Goal: Find specific page/section: Find specific page/section

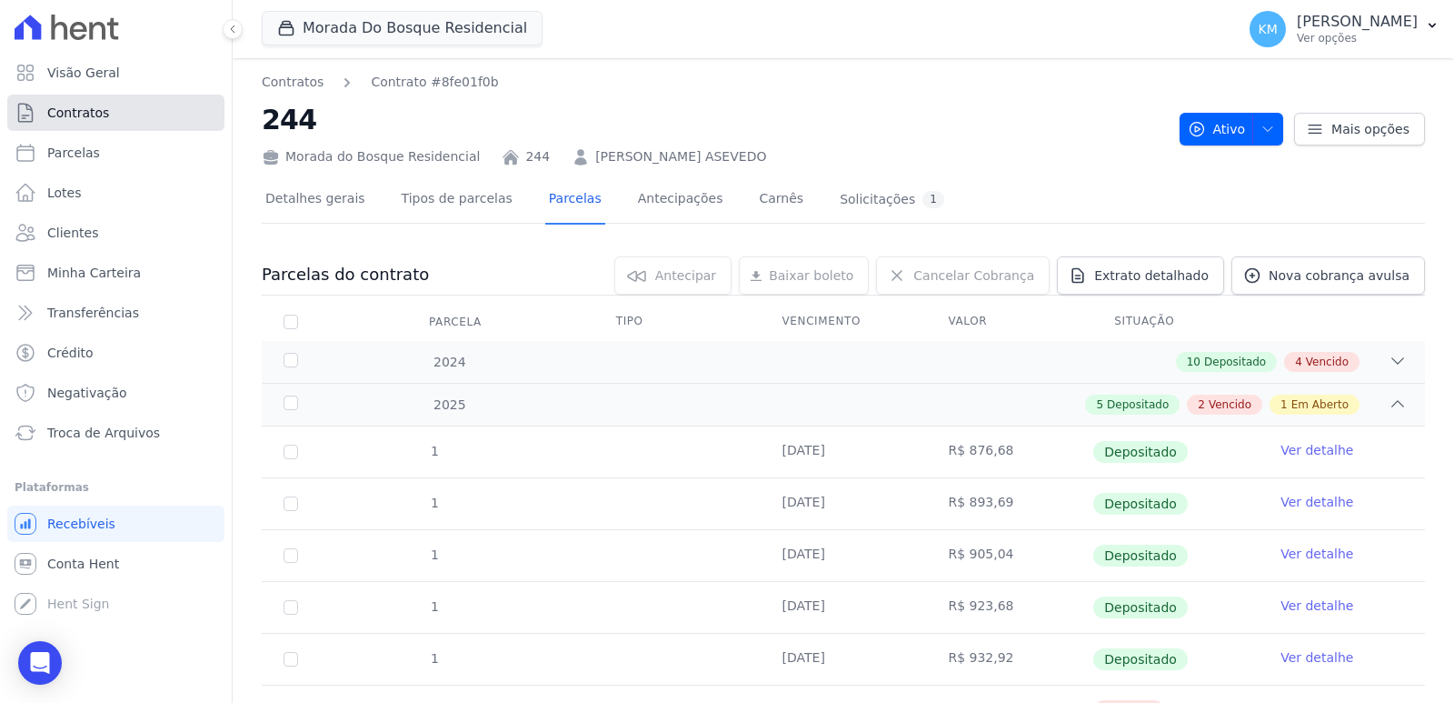
click at [42, 116] on link "Contratos" at bounding box center [115, 113] width 217 height 36
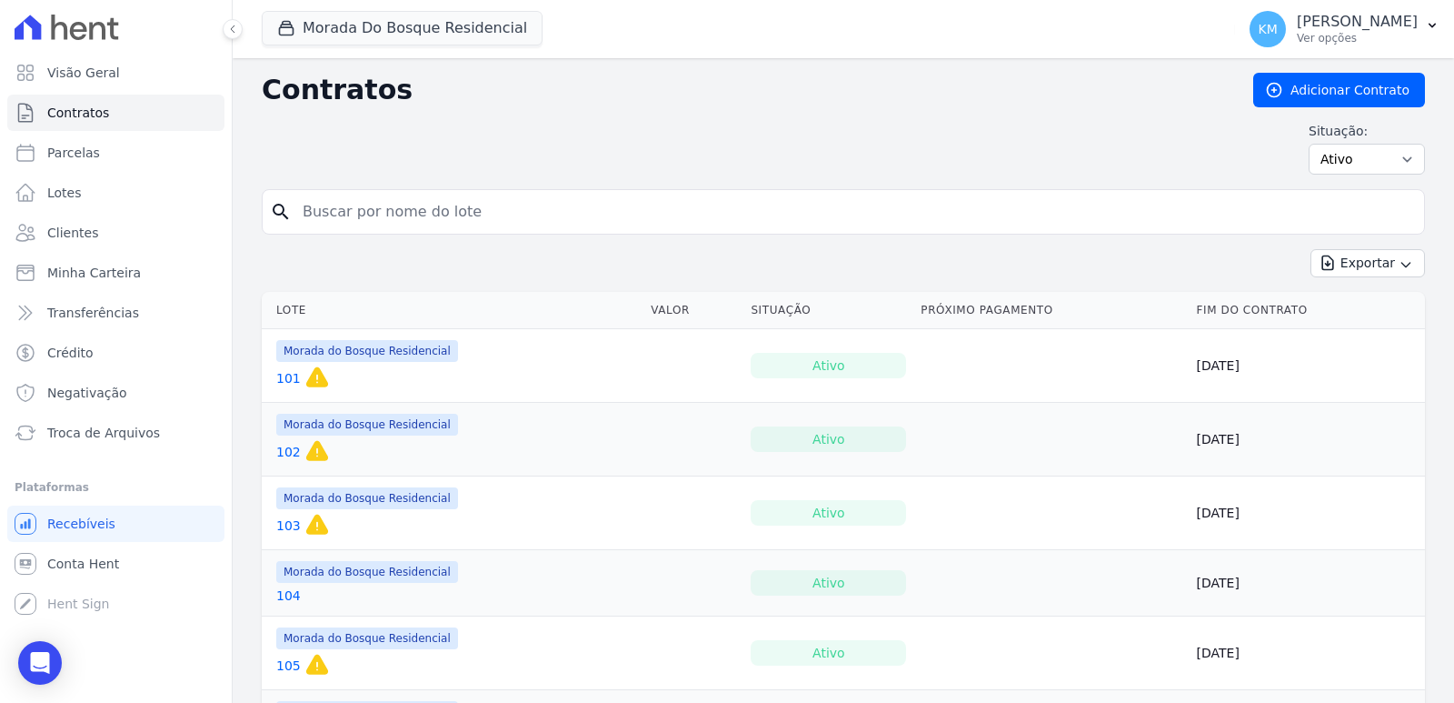
click at [382, 214] on input "search" at bounding box center [854, 212] width 1125 height 36
type input "188"
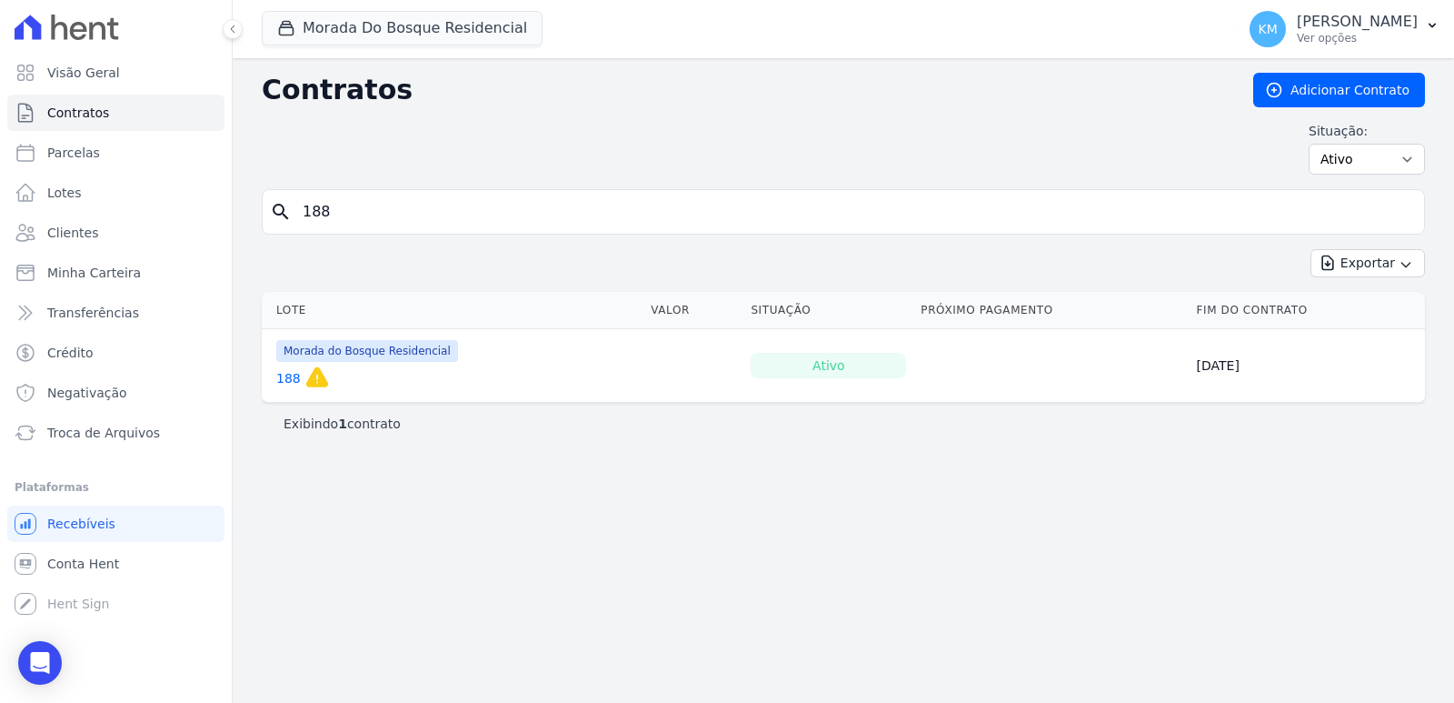
click at [277, 374] on link "188" at bounding box center [288, 378] width 25 height 18
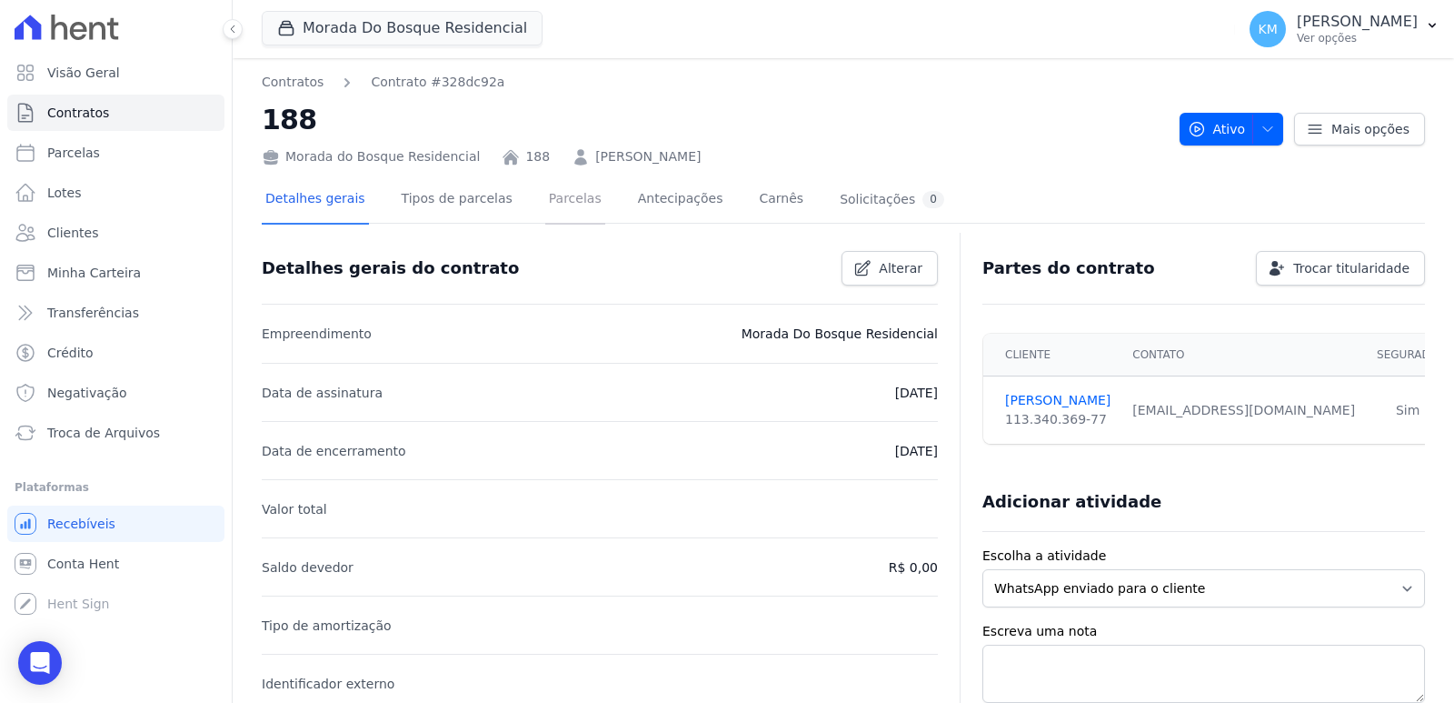
click at [555, 197] on link "Parcelas" at bounding box center [575, 200] width 60 height 48
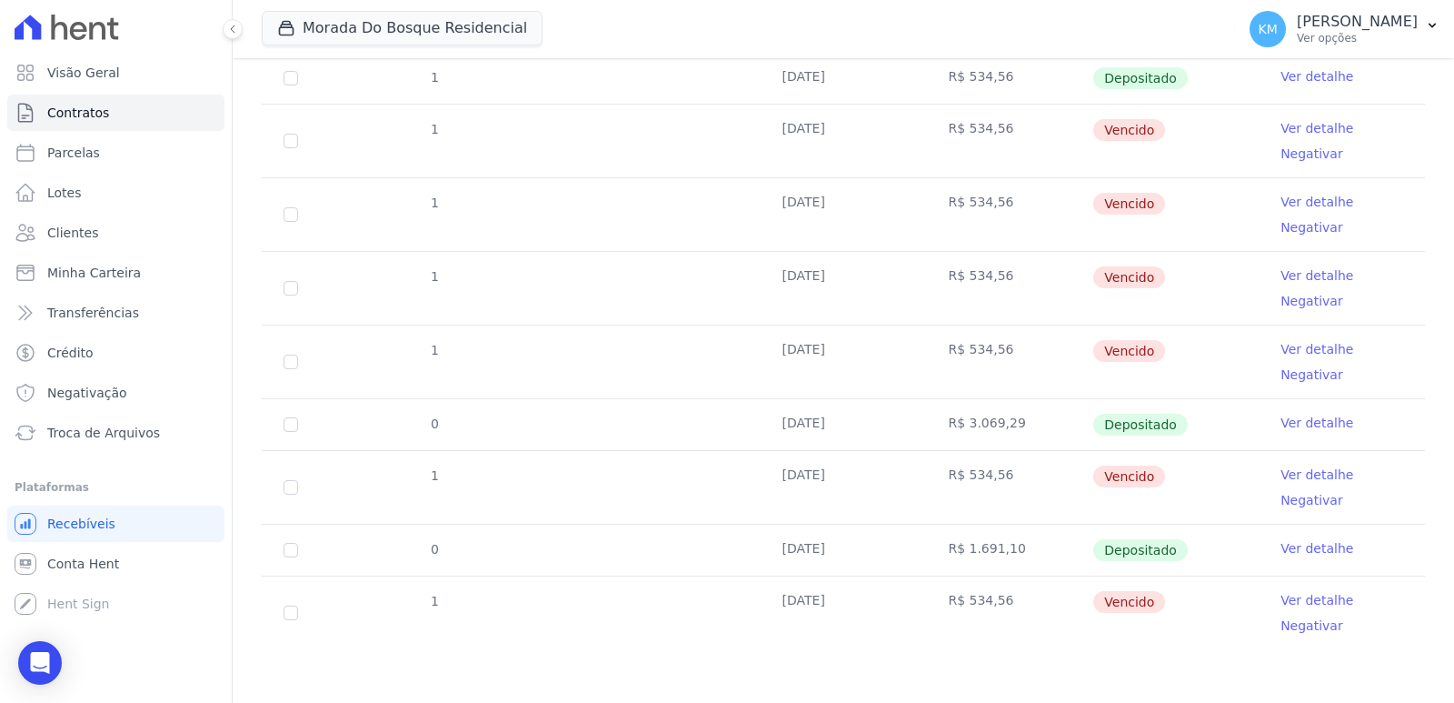
scroll to position [374, 0]
click at [1304, 551] on link "Ver detalhe" at bounding box center [1317, 547] width 73 height 18
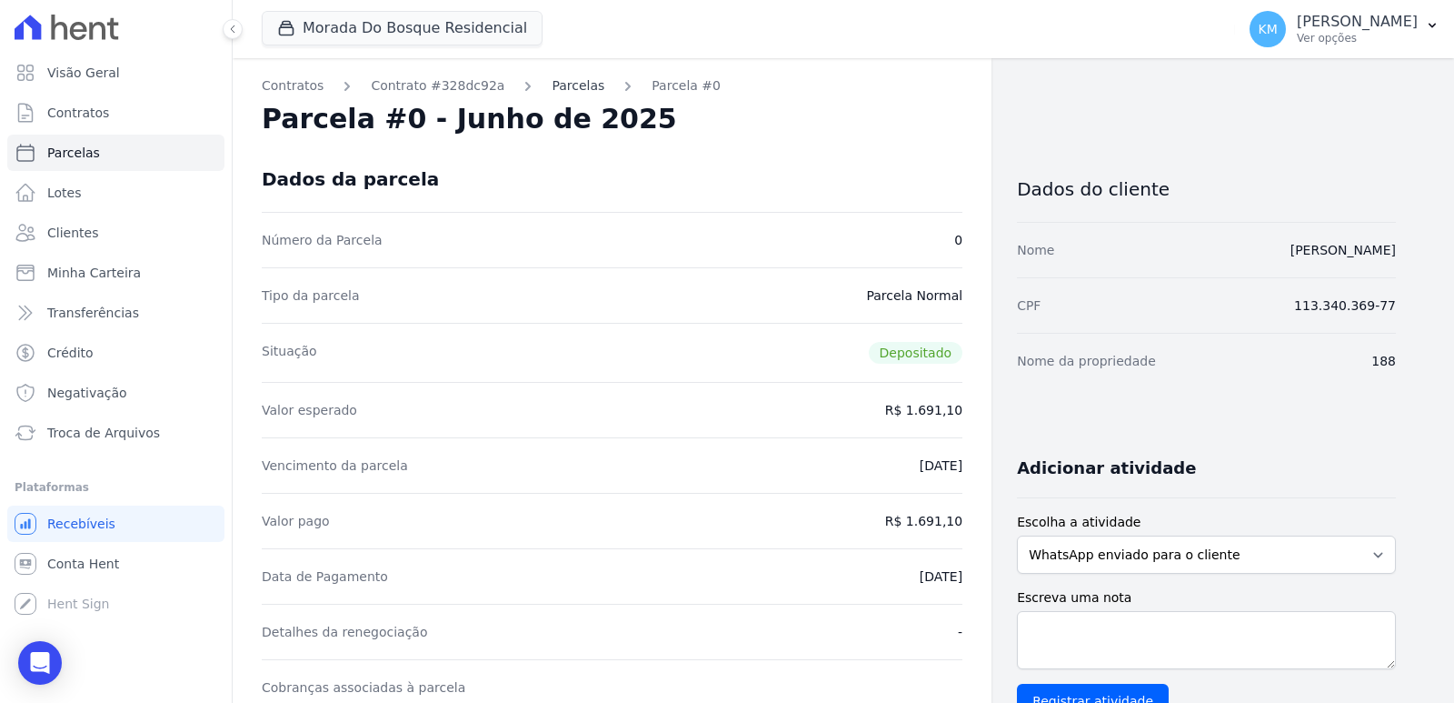
click at [552, 83] on link "Parcelas" at bounding box center [578, 85] width 53 height 19
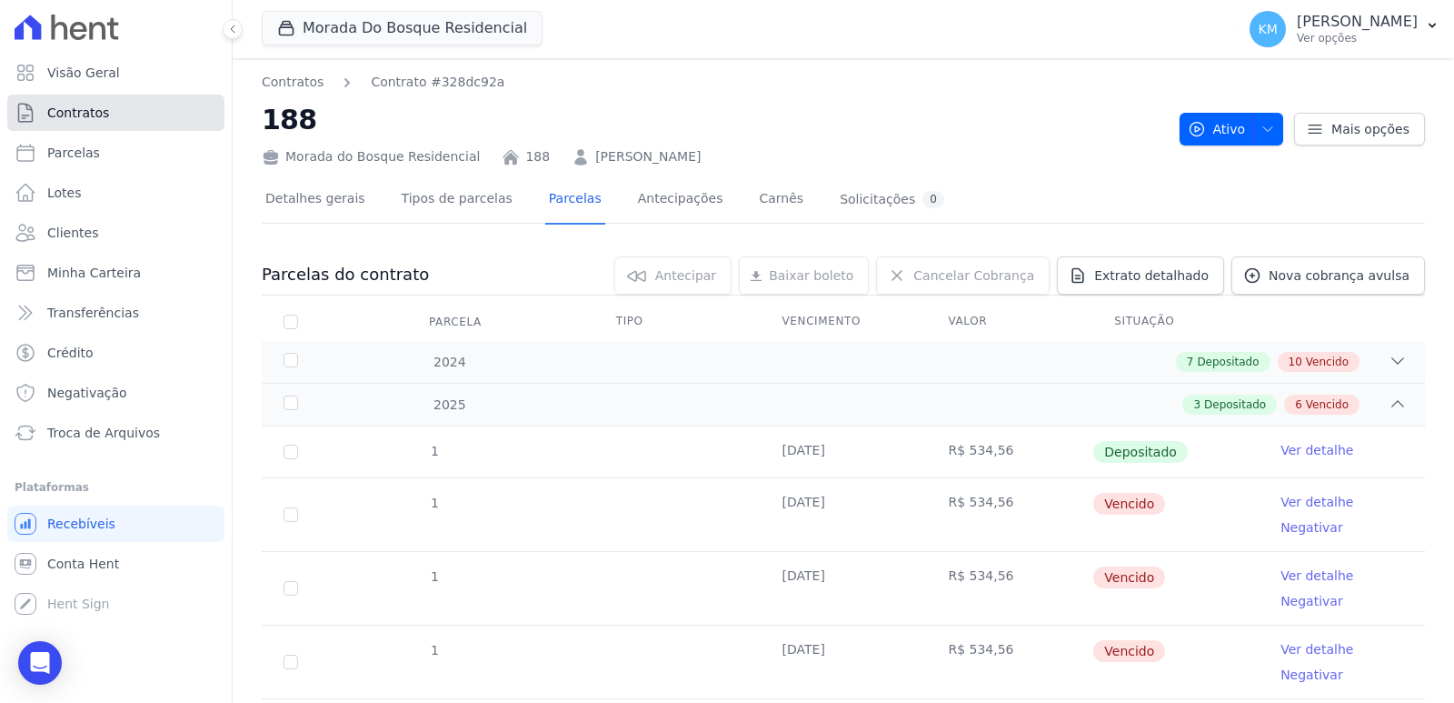
click at [92, 112] on span "Contratos" at bounding box center [78, 113] width 62 height 18
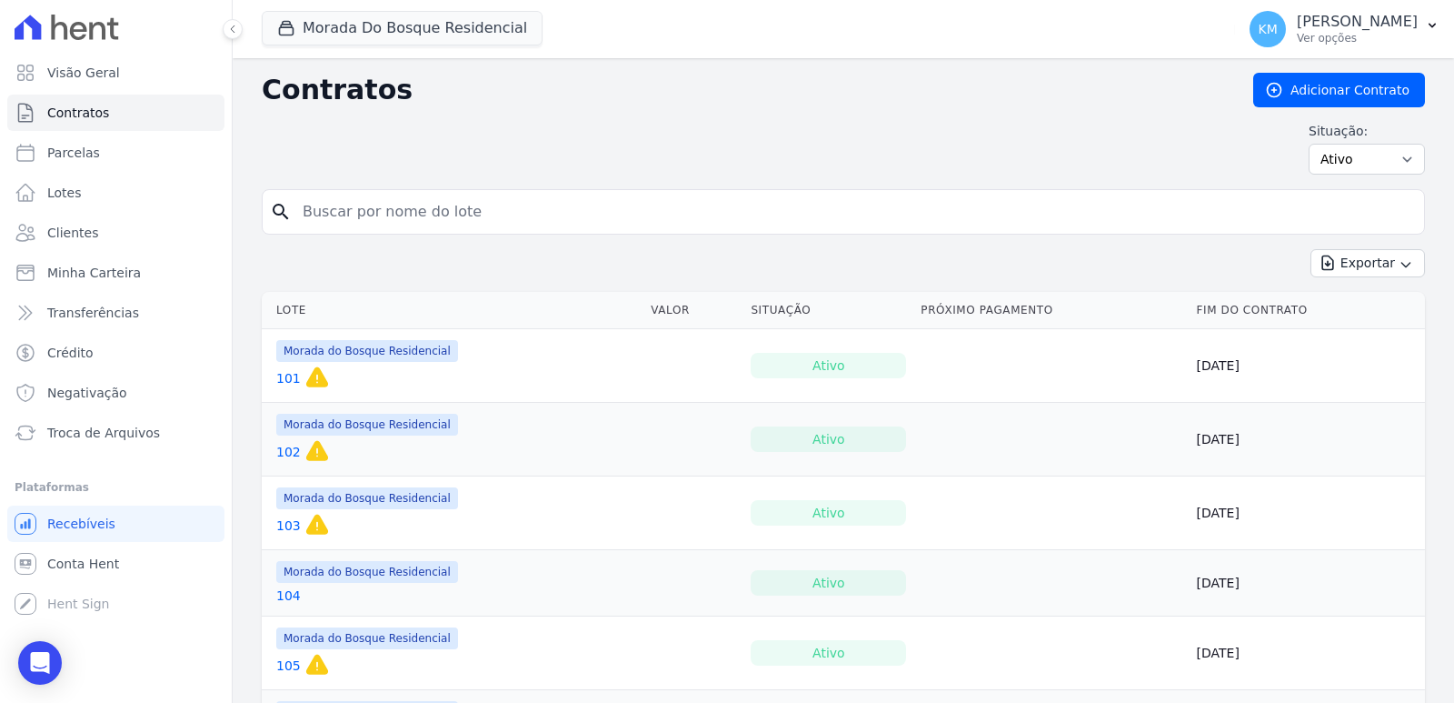
drag, startPoint x: 369, startPoint y: 245, endPoint x: 353, endPoint y: 229, distance: 23.1
click at [360, 243] on form "search" at bounding box center [843, 219] width 1163 height 60
drag, startPoint x: 353, startPoint y: 229, endPoint x: 344, endPoint y: 228, distance: 9.1
click at [349, 229] on input "search" at bounding box center [854, 212] width 1125 height 36
type input "285"
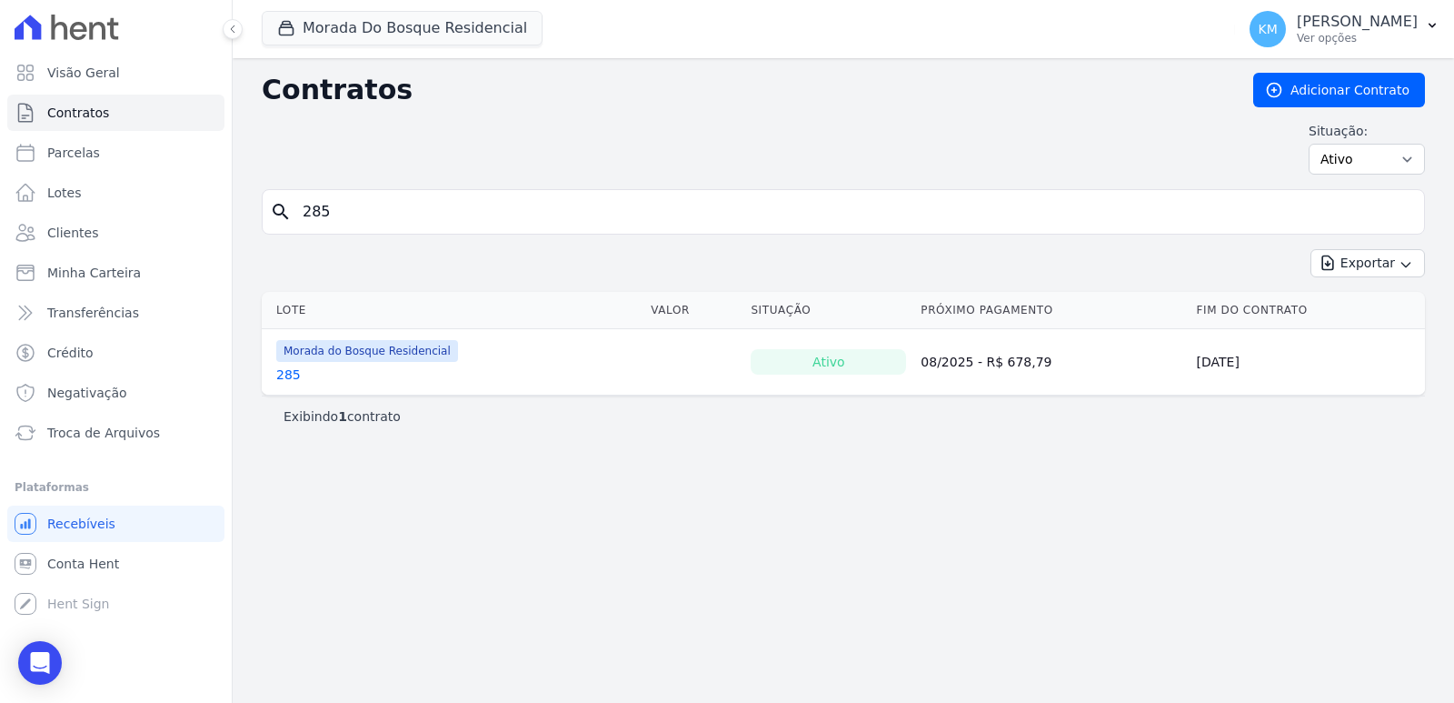
click at [298, 372] on div "285" at bounding box center [367, 374] width 182 height 18
click at [286, 373] on link "285" at bounding box center [288, 374] width 25 height 18
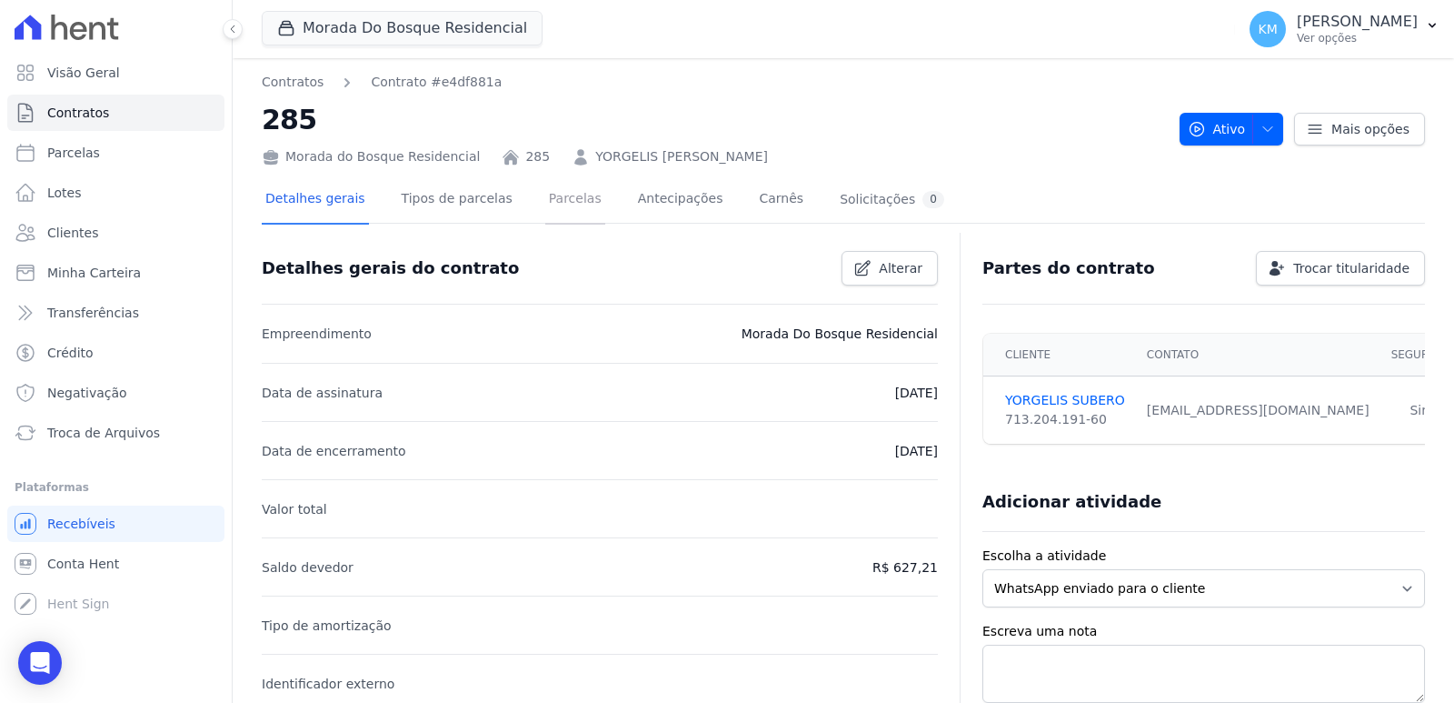
click at [545, 197] on link "Parcelas" at bounding box center [575, 200] width 60 height 48
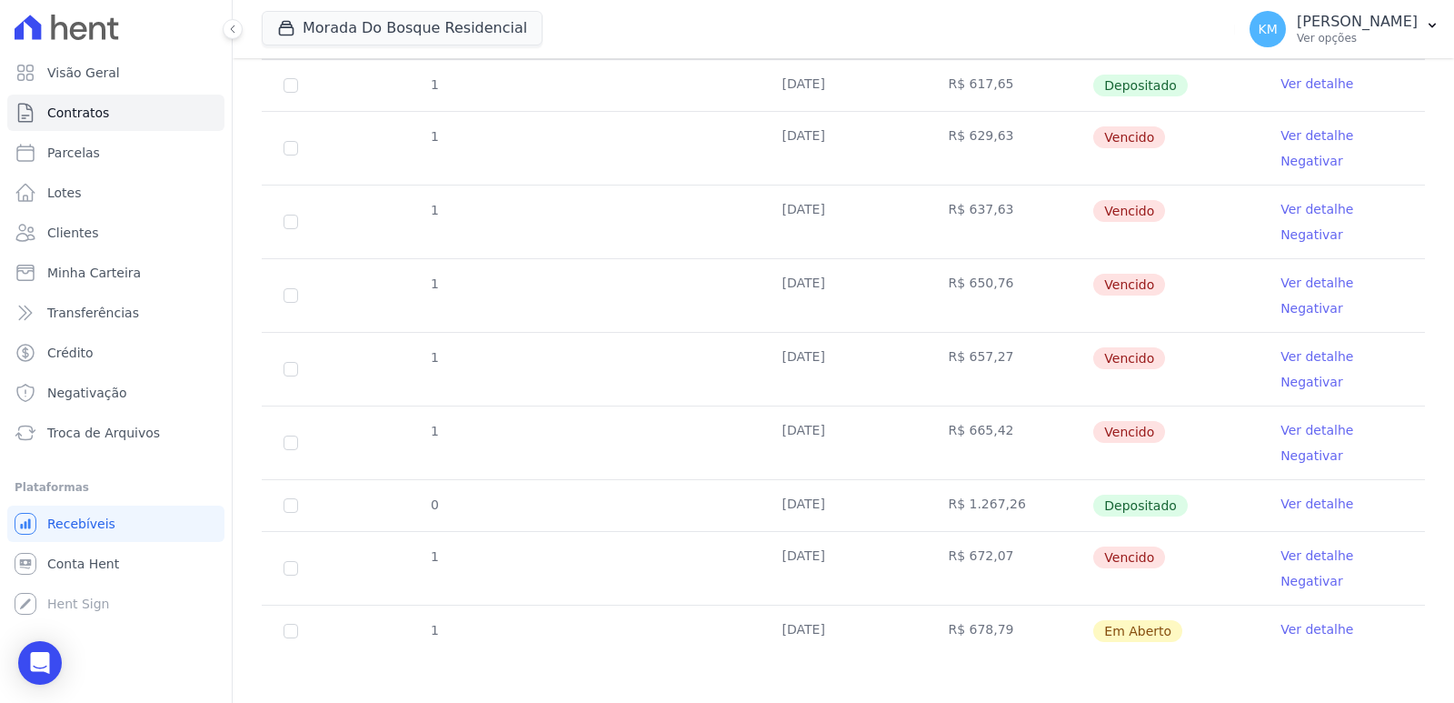
scroll to position [374, 0]
